Goal: Information Seeking & Learning: Learn about a topic

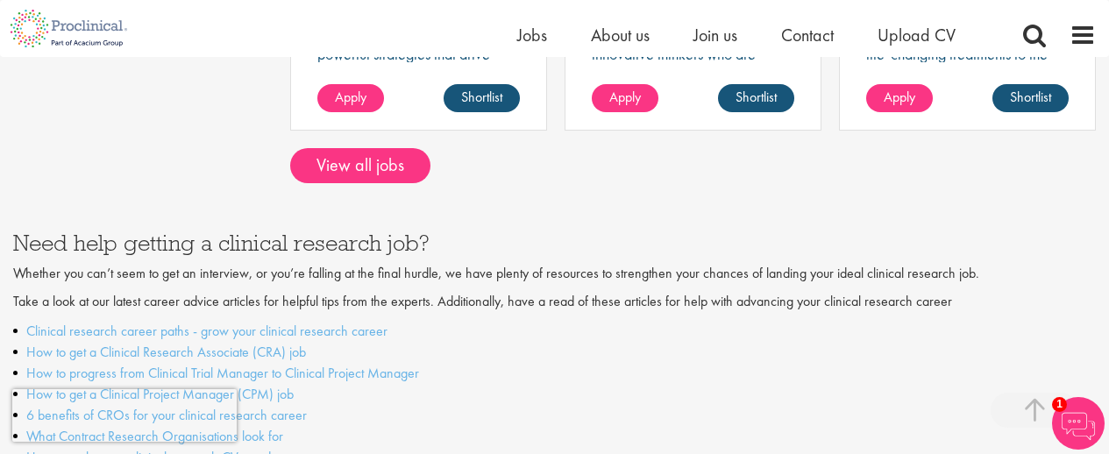
scroll to position [1754, 0]
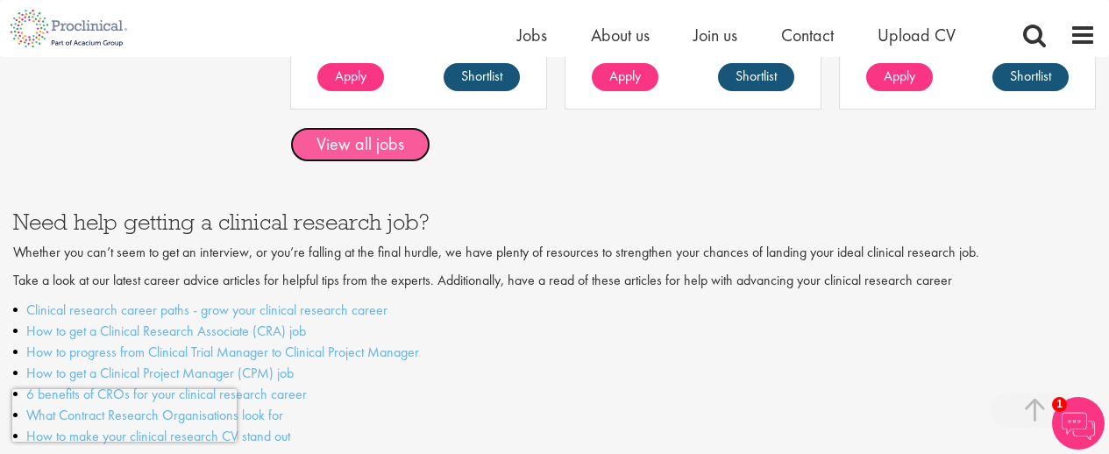
click at [381, 132] on link "View all jobs" at bounding box center [360, 144] width 140 height 35
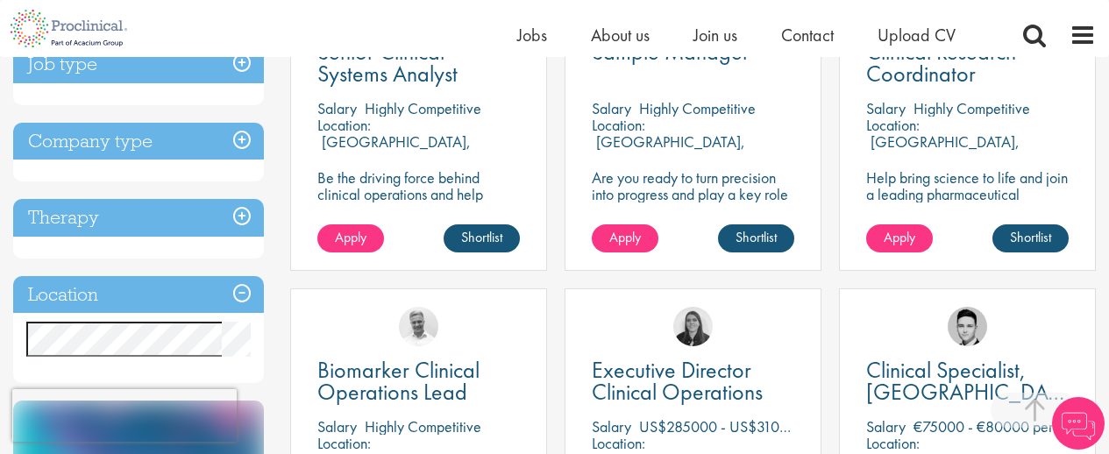
scroll to position [526, 0]
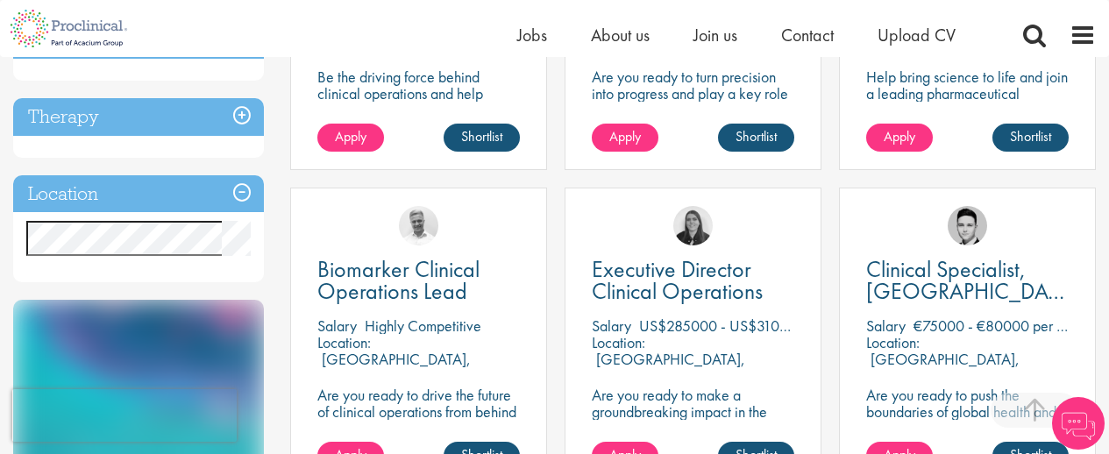
click at [111, 197] on h3 "Location" at bounding box center [138, 194] width 251 height 38
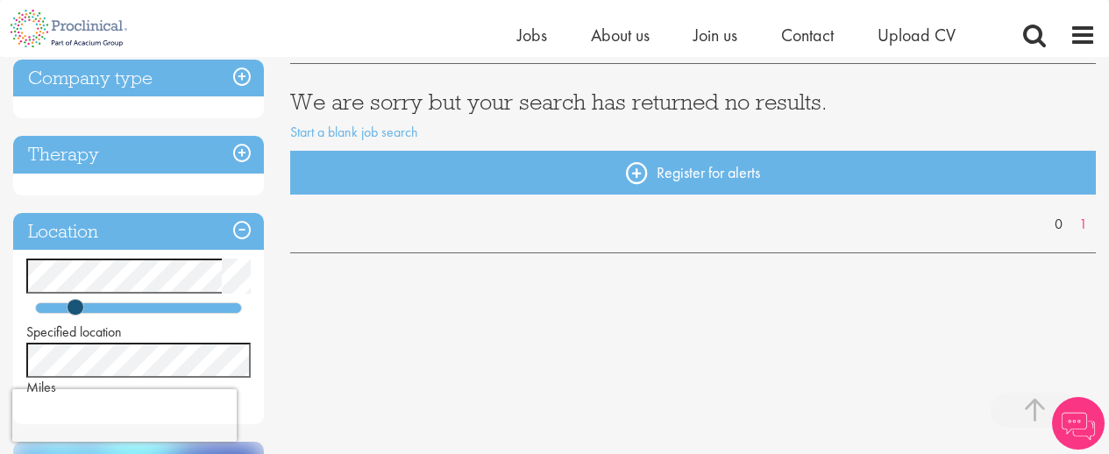
scroll to position [351, 0]
